Goal: Use online tool/utility: Utilize a website feature to perform a specific function

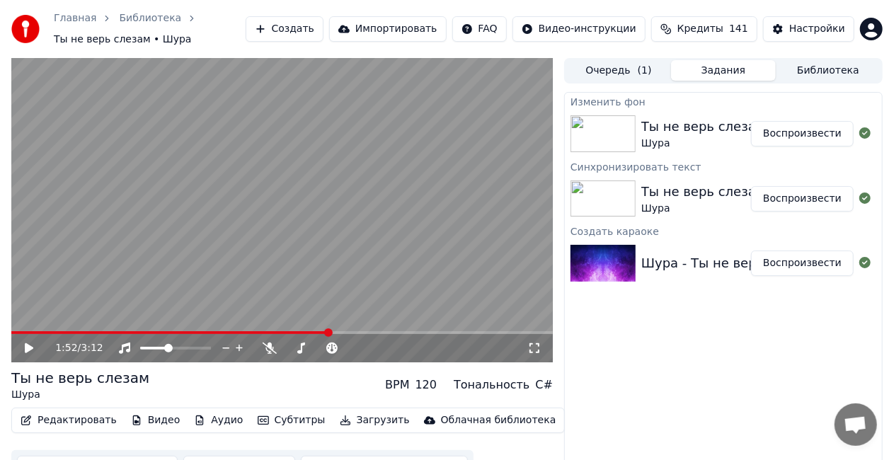
click at [798, 134] on button "Воспроизвести" at bounding box center [802, 133] width 103 height 25
click at [185, 352] on div at bounding box center [189, 348] width 114 height 14
click at [191, 348] on span at bounding box center [175, 348] width 71 height 3
click at [180, 347] on span at bounding box center [179, 348] width 8 height 8
click at [365, 250] on video at bounding box center [281, 210] width 541 height 304
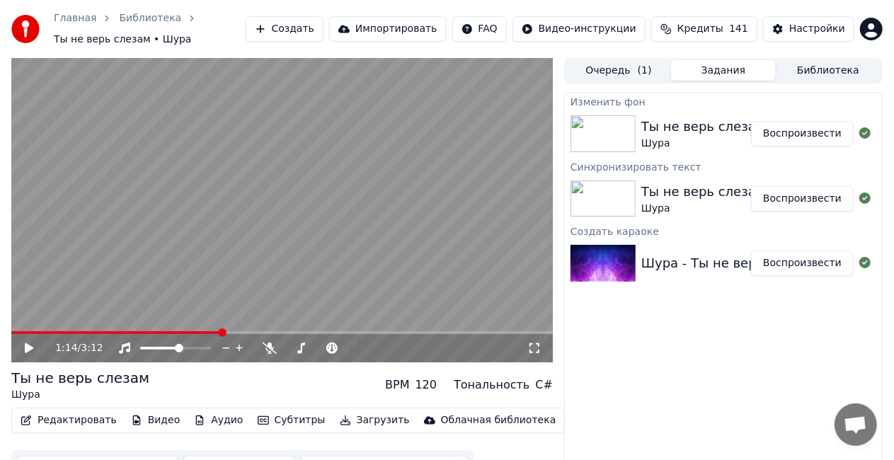
click at [275, 250] on video at bounding box center [281, 210] width 541 height 304
click at [190, 352] on span at bounding box center [189, 348] width 8 height 8
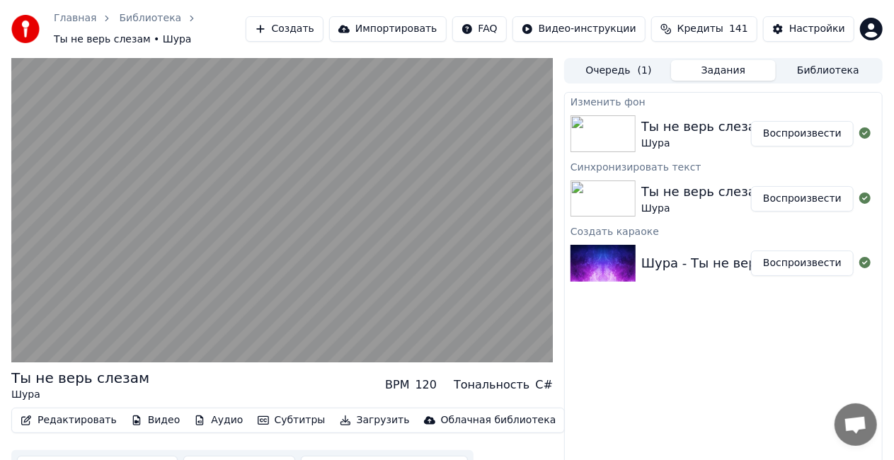
click at [294, 264] on video at bounding box center [281, 210] width 541 height 304
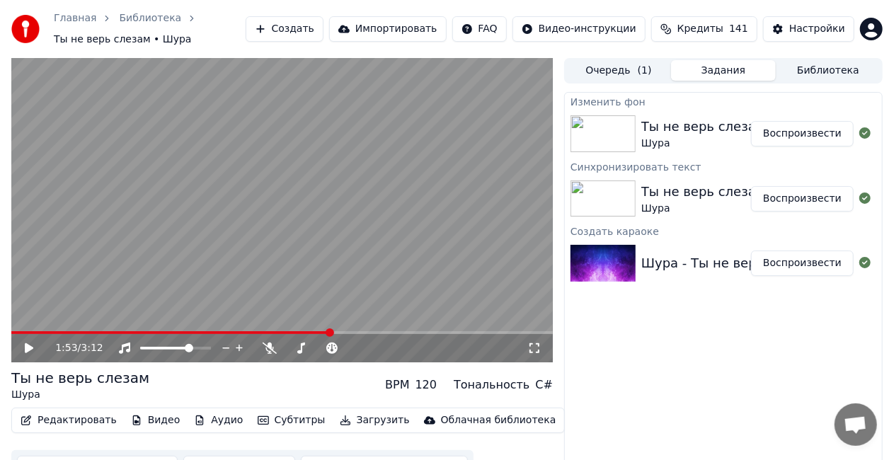
click at [300, 231] on video at bounding box center [281, 210] width 541 height 304
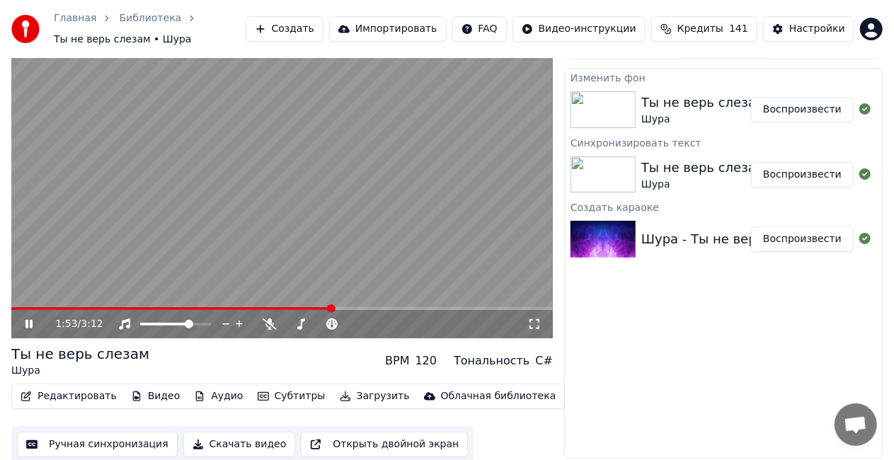
scroll to position [27, 0]
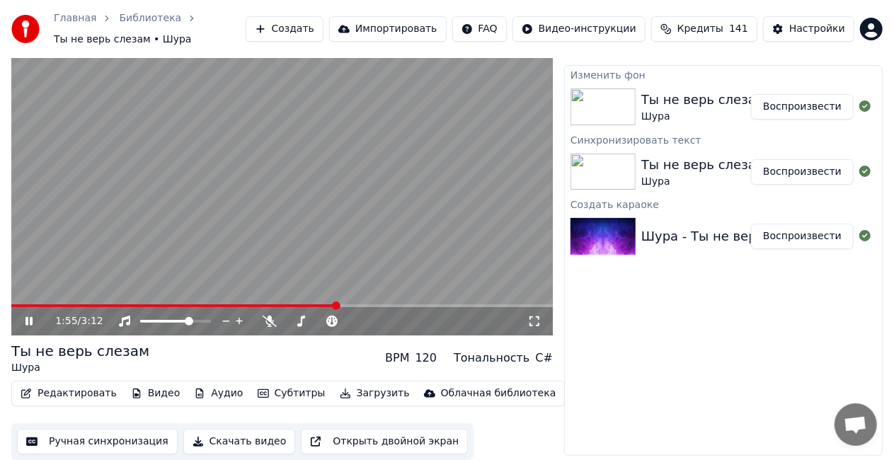
click at [304, 207] on video at bounding box center [281, 183] width 541 height 304
click at [408, 152] on video at bounding box center [281, 183] width 541 height 304
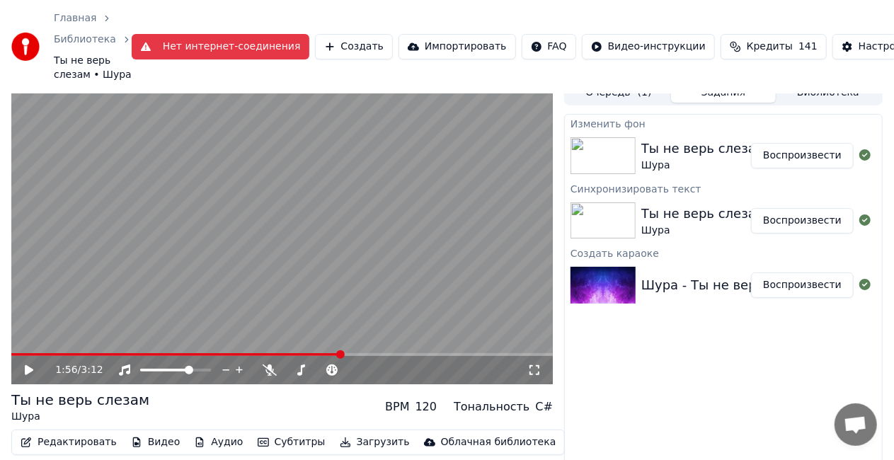
scroll to position [0, 0]
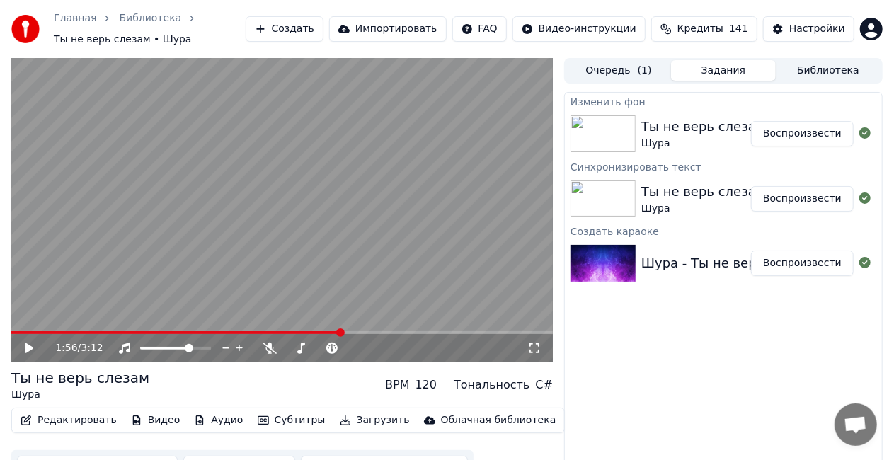
click at [586, 341] on div "Изменить фон Ты не верь слезам [PERSON_NAME] Синхронизировать текст Ты не верь …" at bounding box center [723, 287] width 318 height 391
click at [76, 425] on button "Редактировать" at bounding box center [69, 420] width 108 height 20
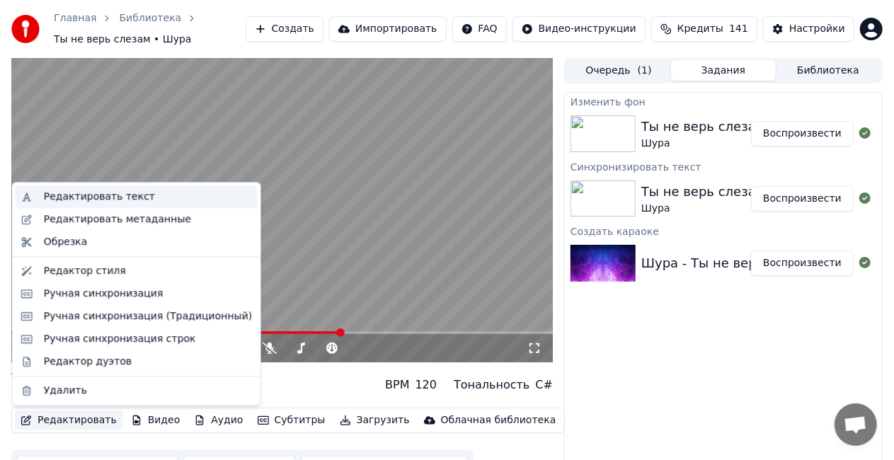
click at [146, 193] on div "Редактировать текст" at bounding box center [148, 197] width 208 height 14
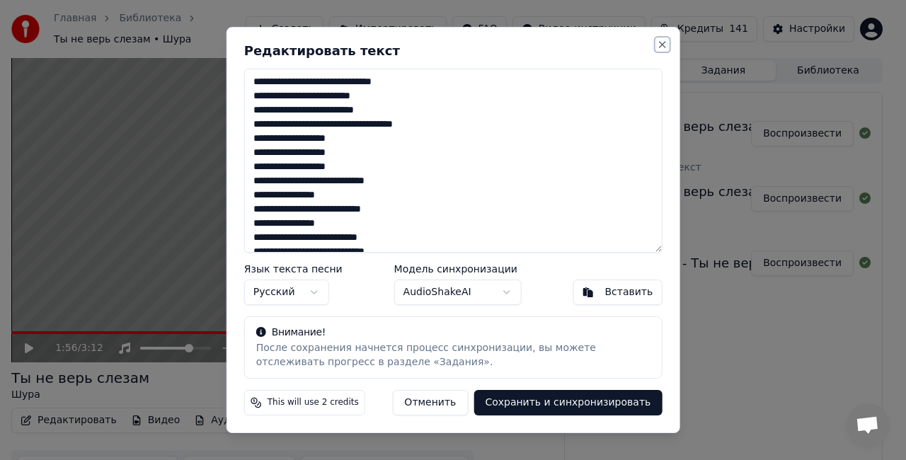
click at [660, 44] on button "Close" at bounding box center [661, 44] width 11 height 11
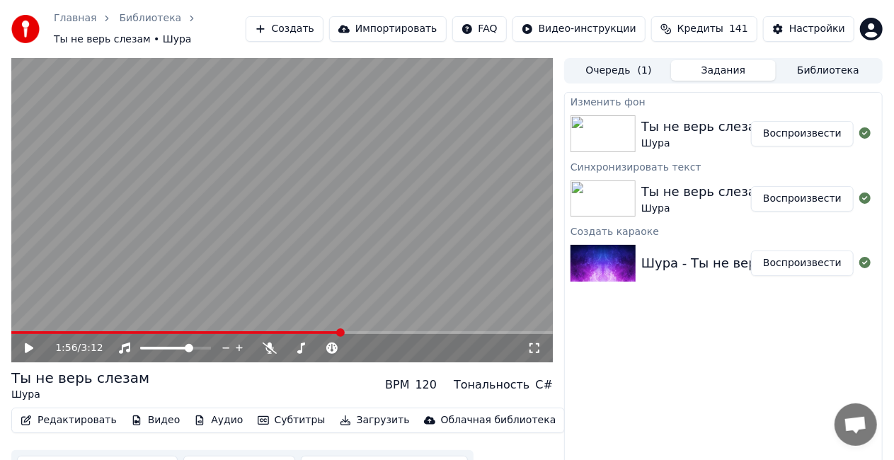
click at [76, 415] on button "Редактировать" at bounding box center [69, 420] width 108 height 20
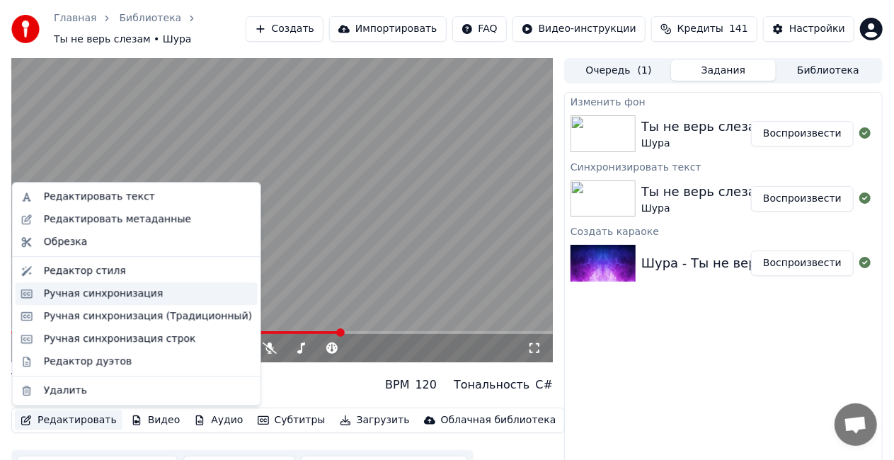
click at [103, 300] on div "Ручная синхронизация" at bounding box center [104, 294] width 120 height 14
